Goal: Communication & Community: Ask a question

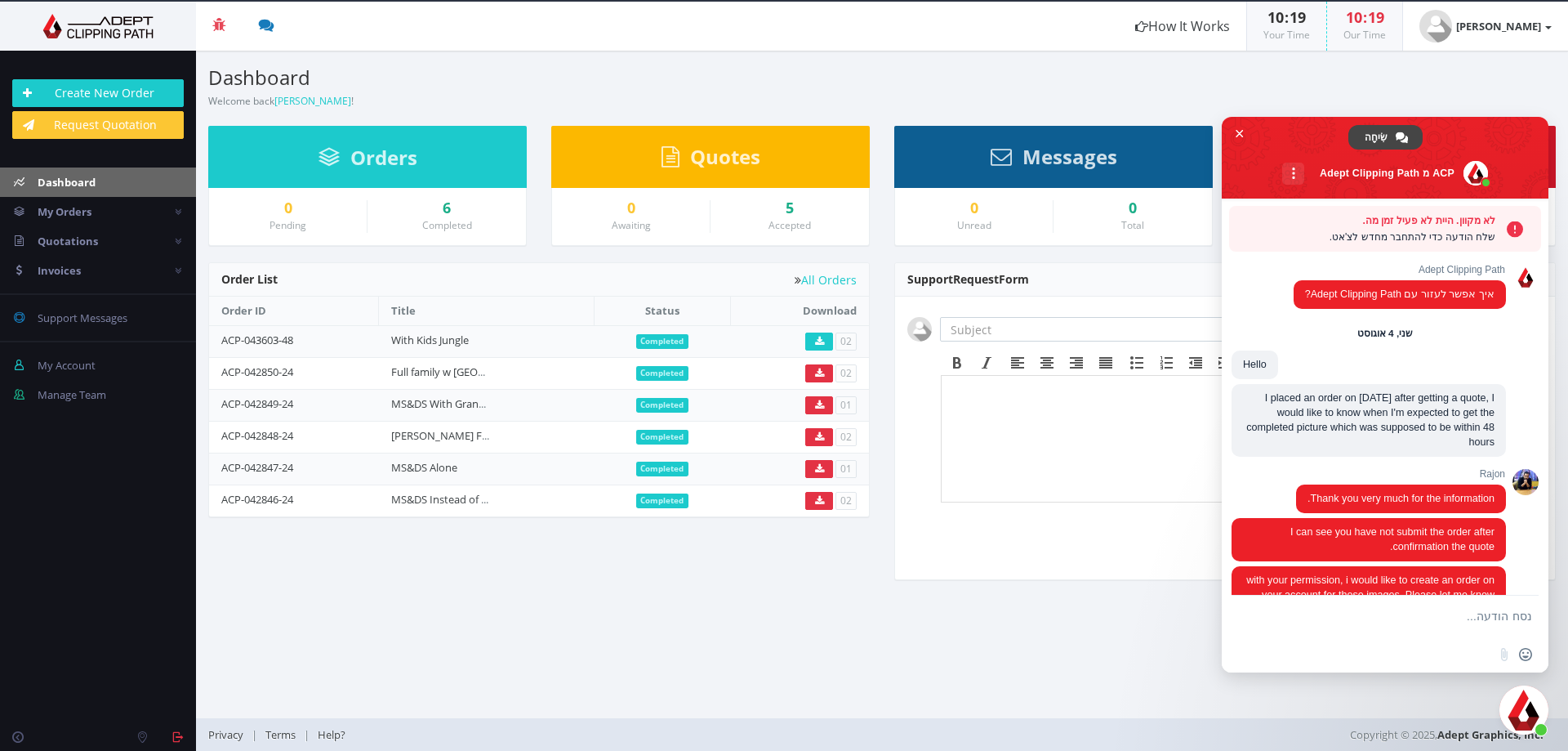
scroll to position [2527, 0]
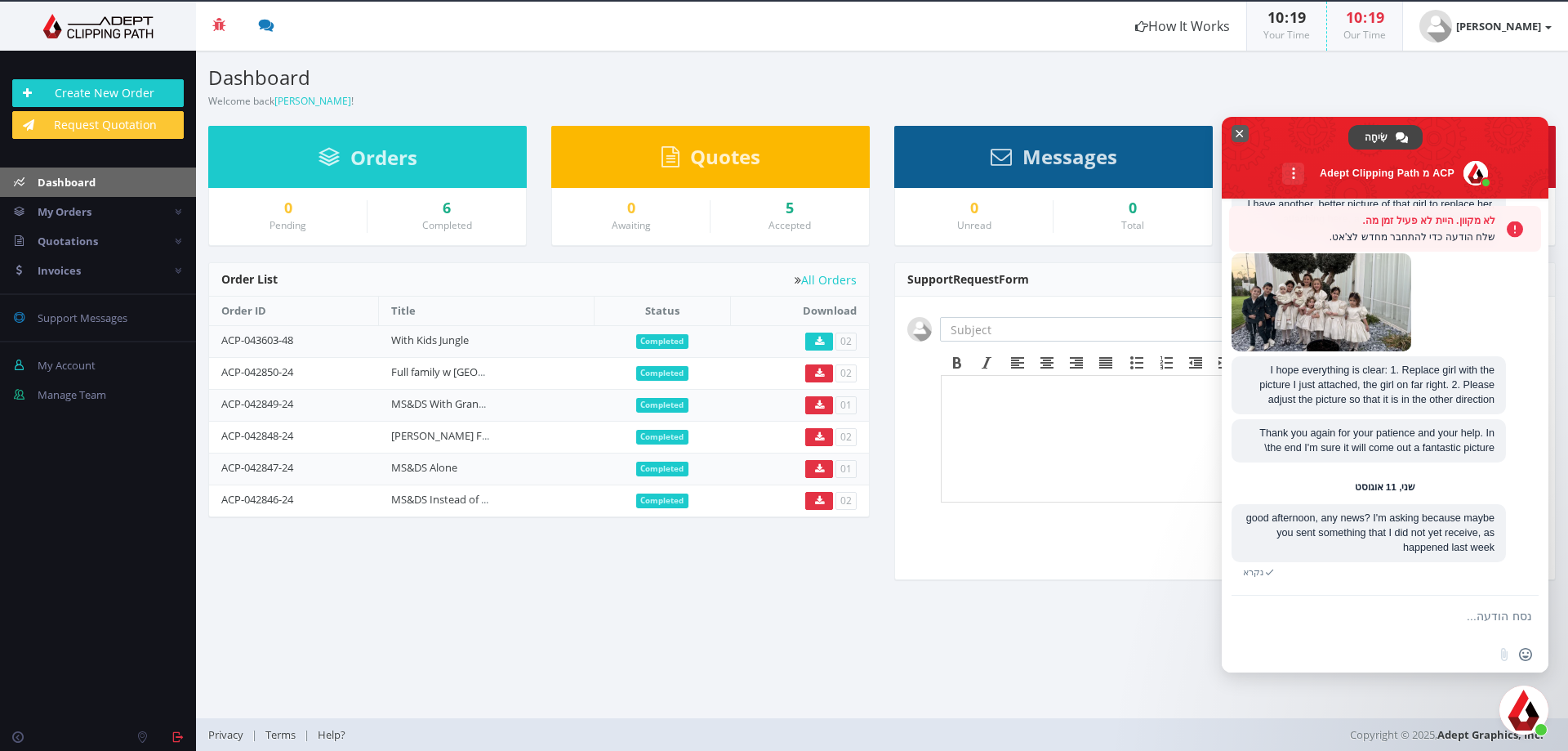
click at [1237, 133] on span "סגור צ'אט" at bounding box center [1239, 134] width 8 height 11
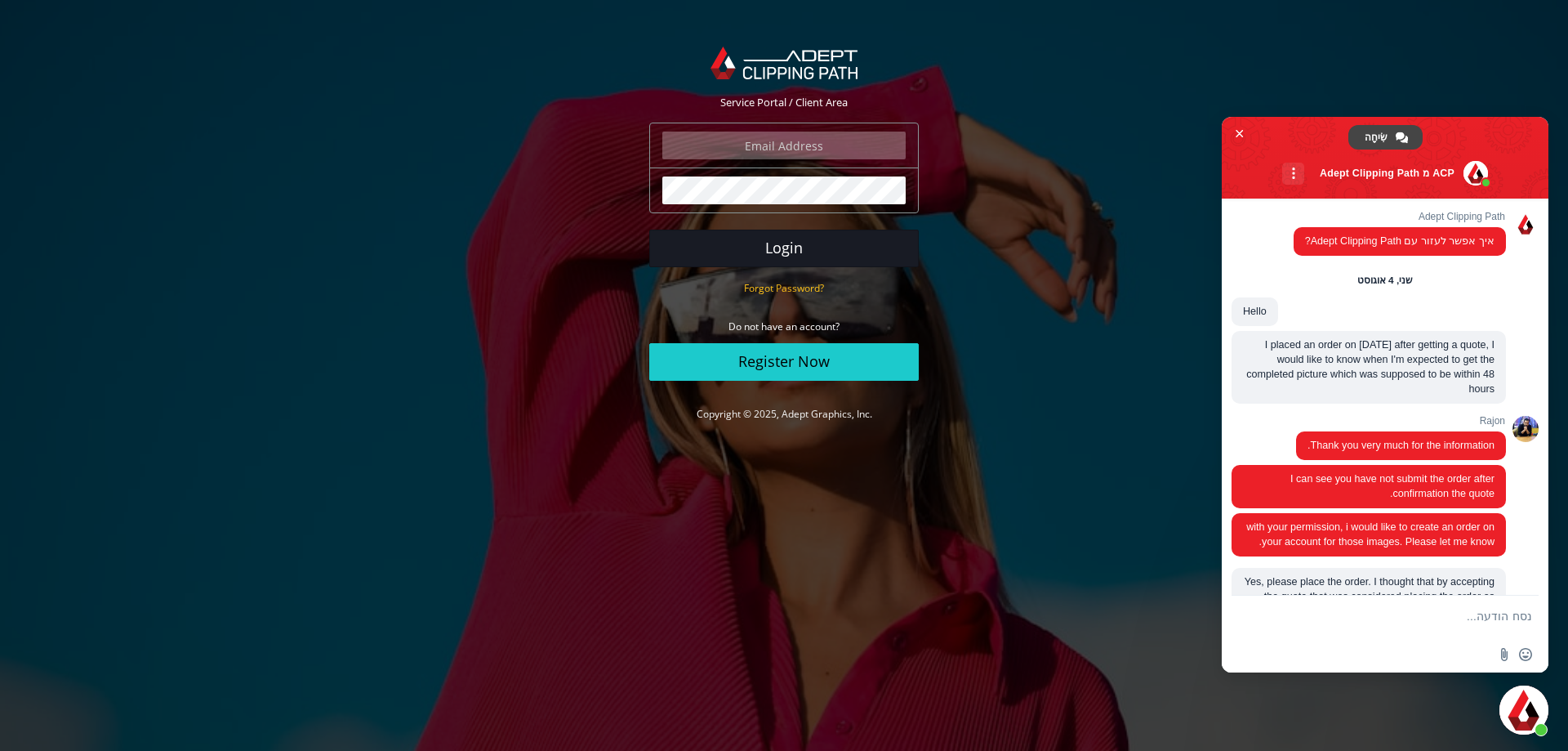
type input "[PERSON_NAME][EMAIL_ADDRESS][DOMAIN_NAME]"
click at [780, 245] on button "Login" at bounding box center [784, 248] width 269 height 38
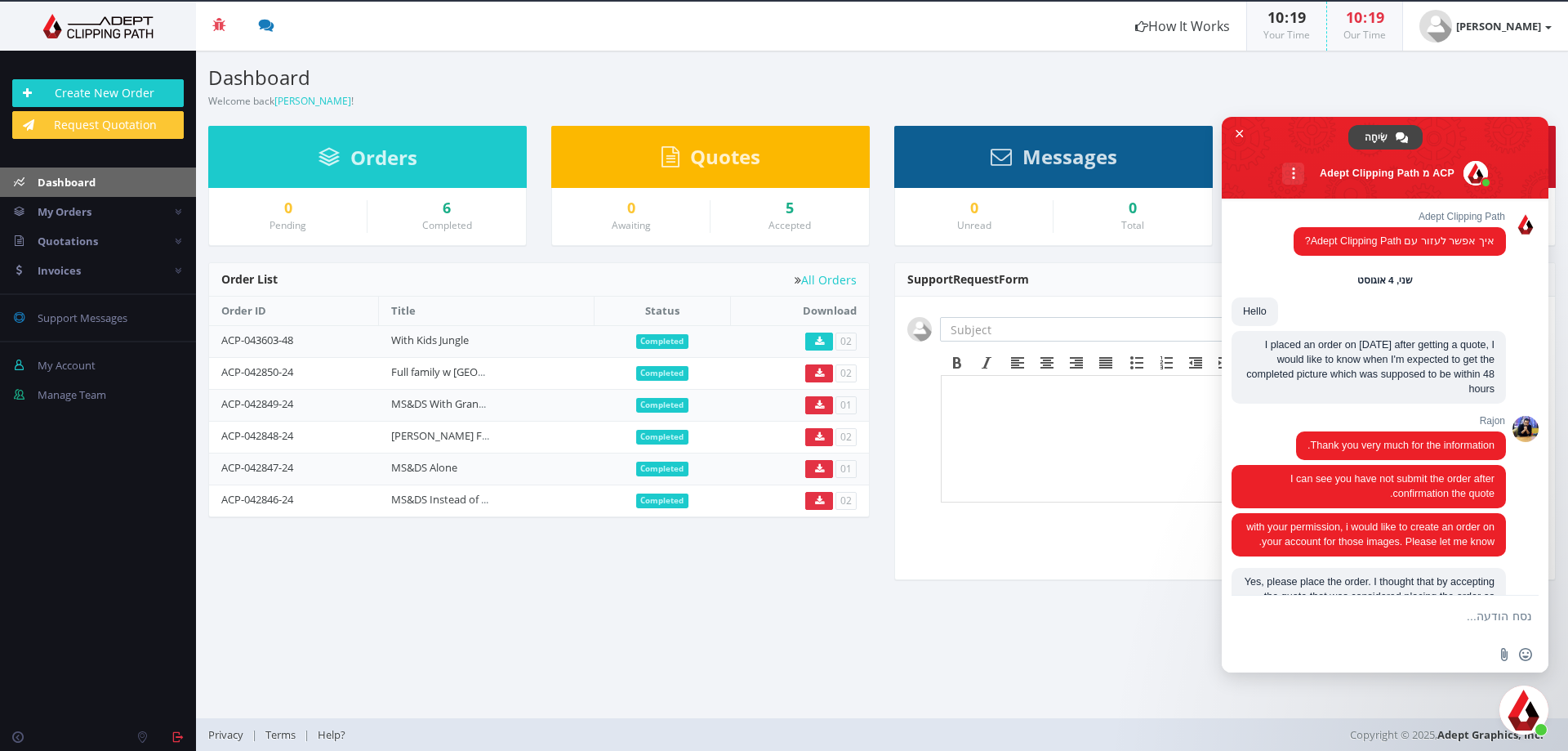
scroll to position [2474, 0]
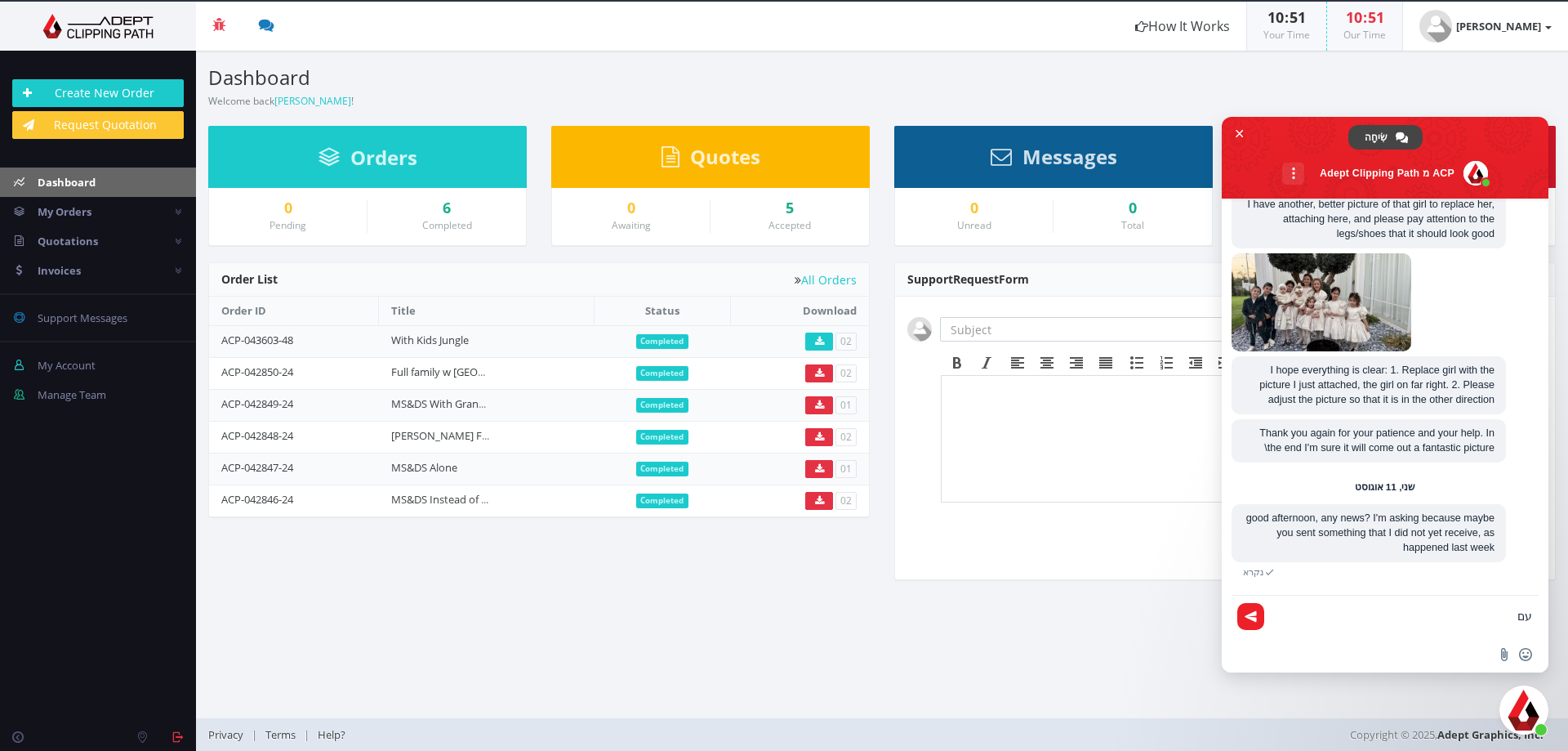
type textarea "ע"
type textarea "good morning"
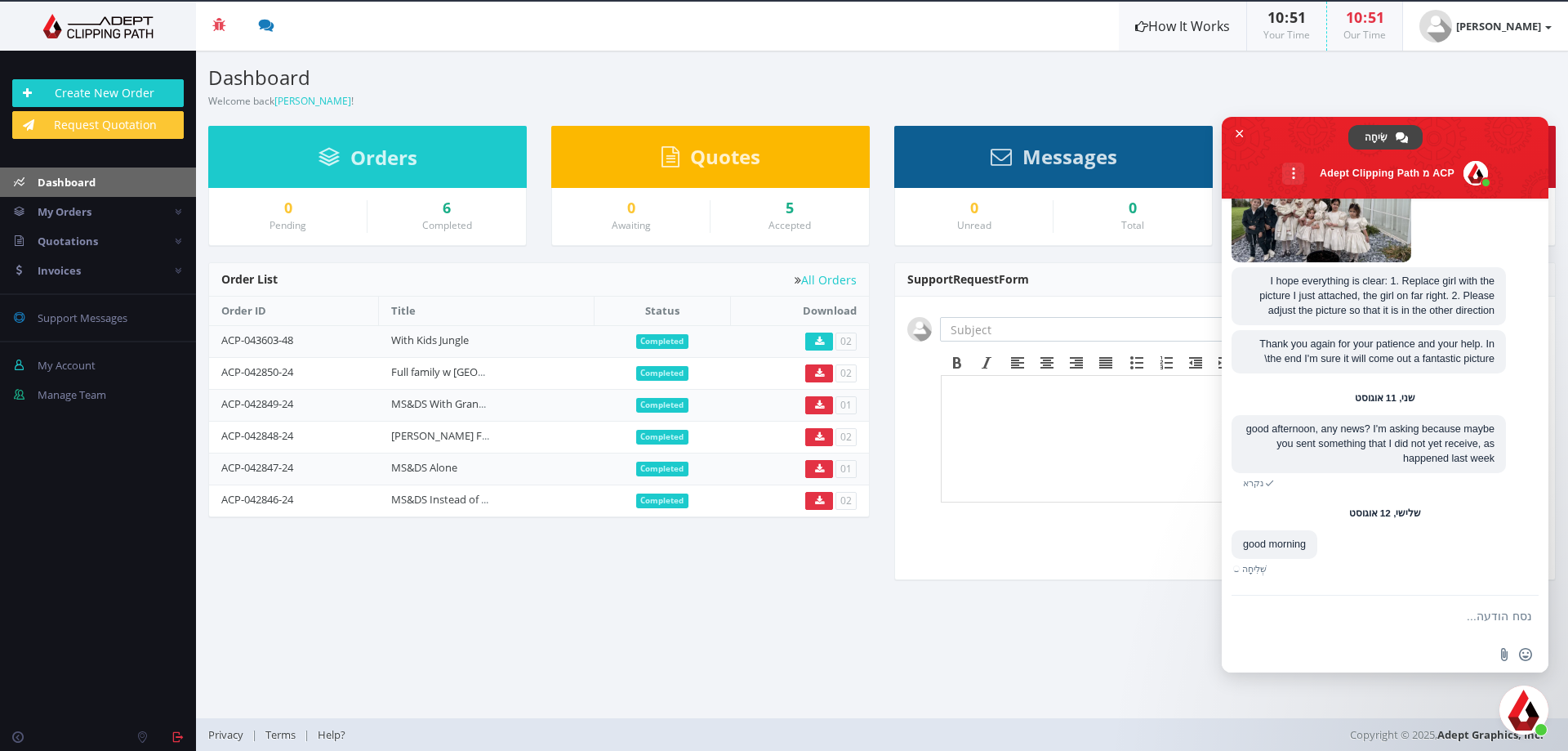
scroll to position [2545, 0]
